Goal: Find specific page/section: Find specific page/section

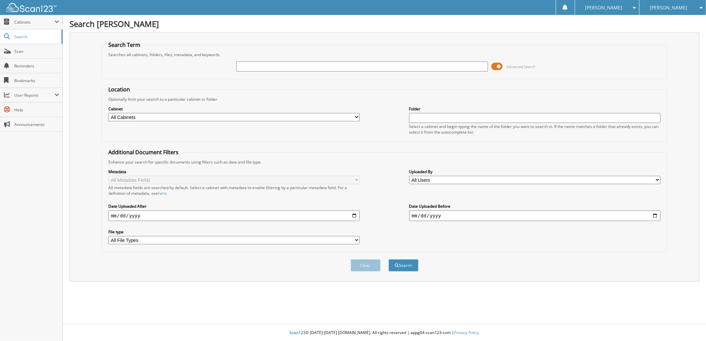
click at [285, 65] on input "text" at bounding box center [361, 66] width 251 height 10
paste input "190780"
type input "190780"
click at [406, 259] on button "Search" at bounding box center [403, 265] width 30 height 12
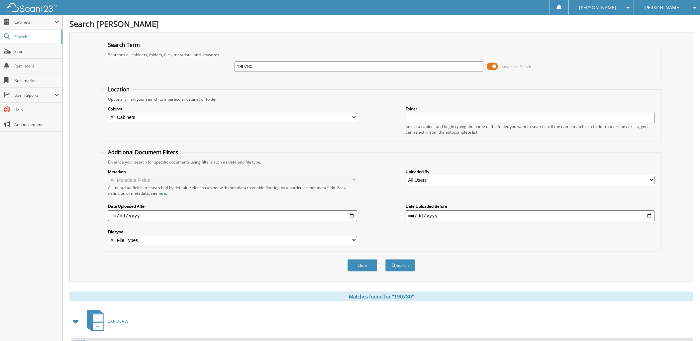
click at [493, 65] on span at bounding box center [492, 66] width 11 height 10
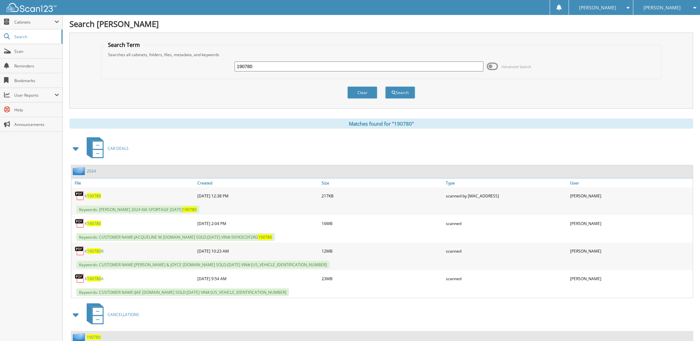
scroll to position [57, 0]
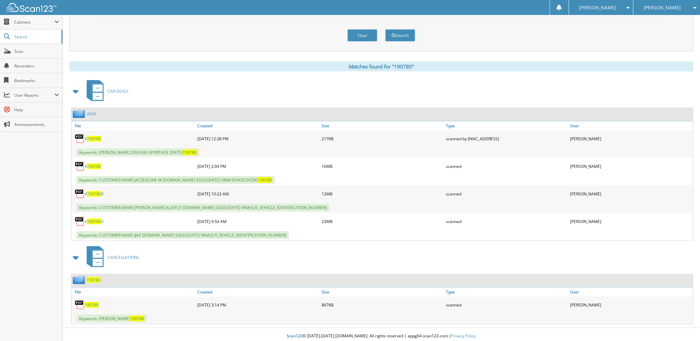
click at [91, 302] on span "190780" at bounding box center [92, 305] width 14 height 6
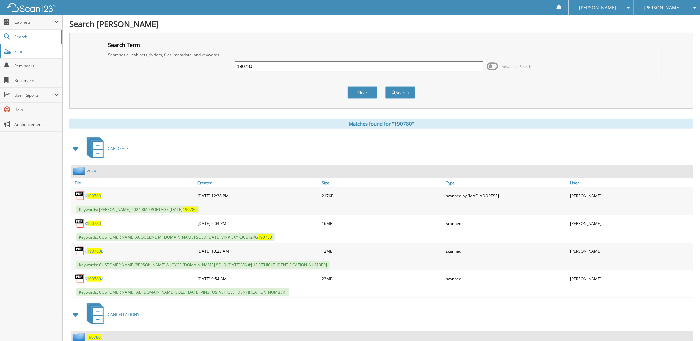
click at [40, 53] on span "Scan" at bounding box center [36, 51] width 45 height 6
